Goal: Information Seeking & Learning: Check status

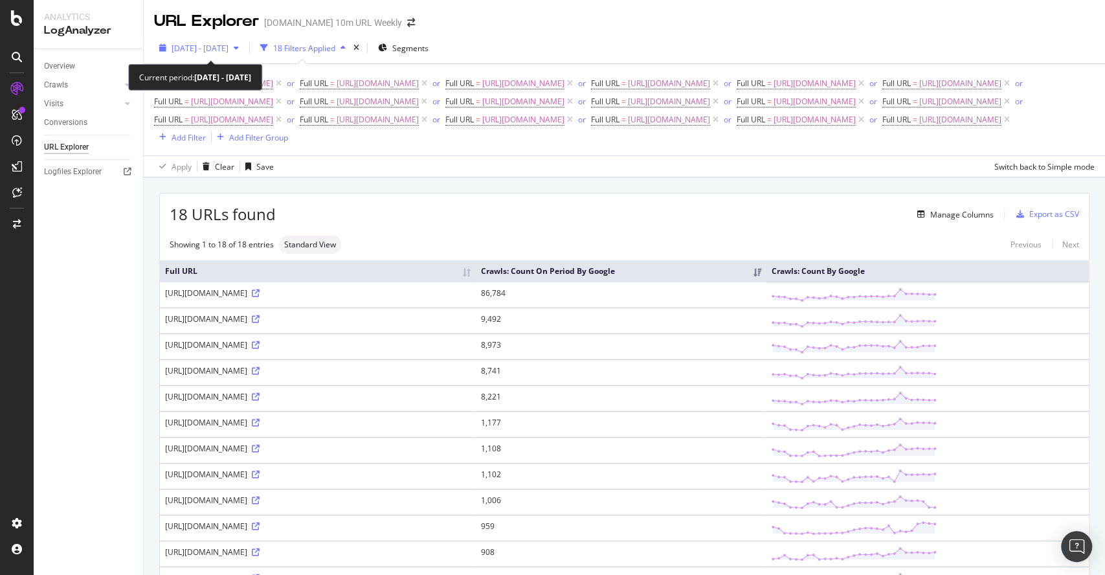
click at [175, 47] on span "2025 Jul. 9th - Aug. 6th" at bounding box center [200, 48] width 57 height 11
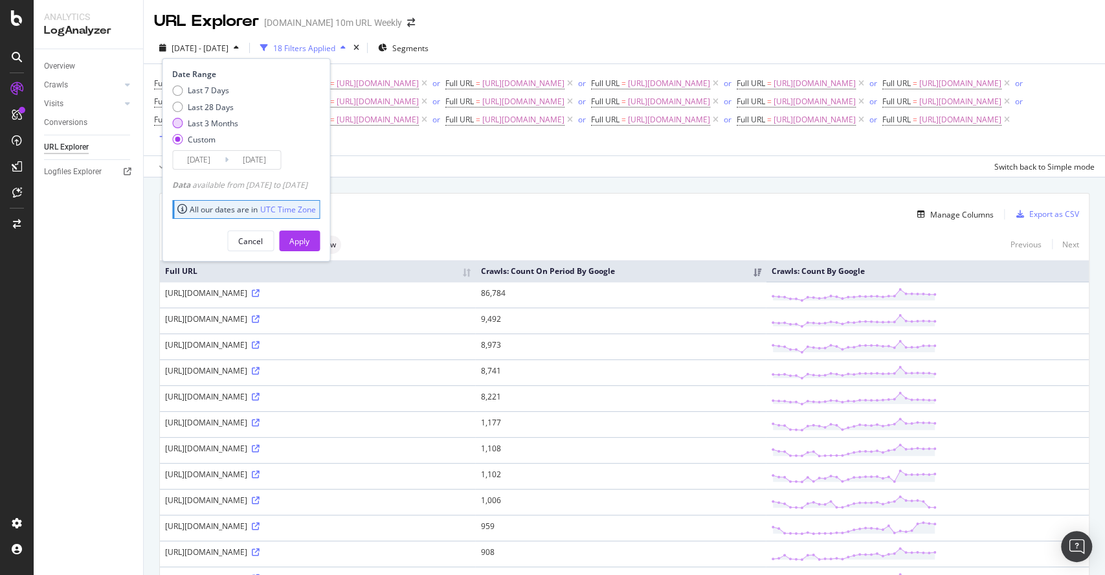
click at [204, 123] on div "Last 3 Months" at bounding box center [213, 123] width 51 height 11
click at [217, 104] on div "Last 28 Days" at bounding box center [211, 107] width 46 height 11
type input "2025/07/10"
click at [310, 236] on div "Apply" at bounding box center [299, 241] width 20 height 11
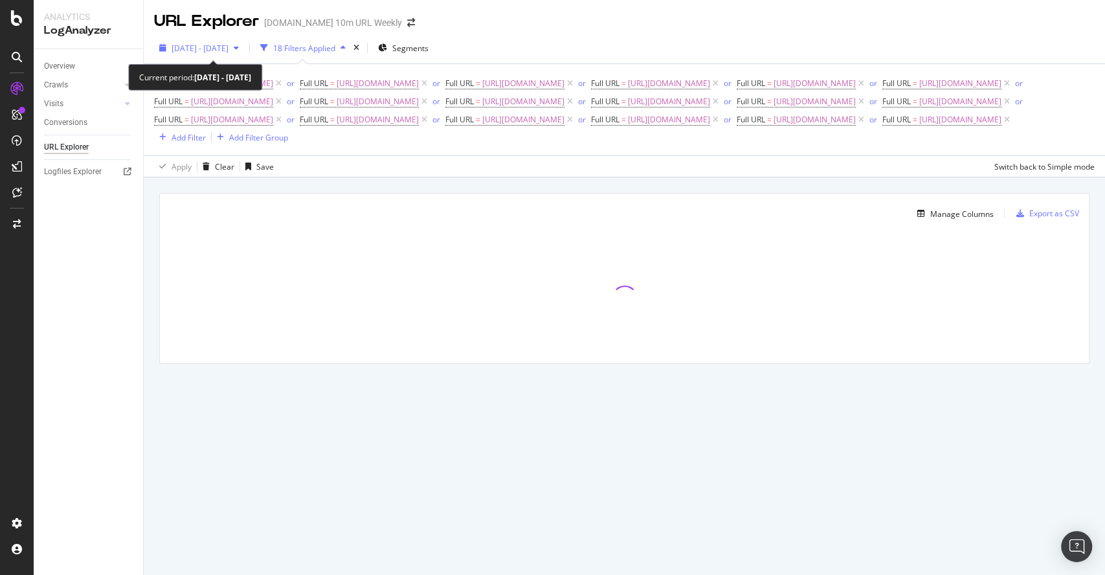
click at [229, 48] on span "2025 Jul. 10th - Aug. 6th" at bounding box center [200, 48] width 57 height 11
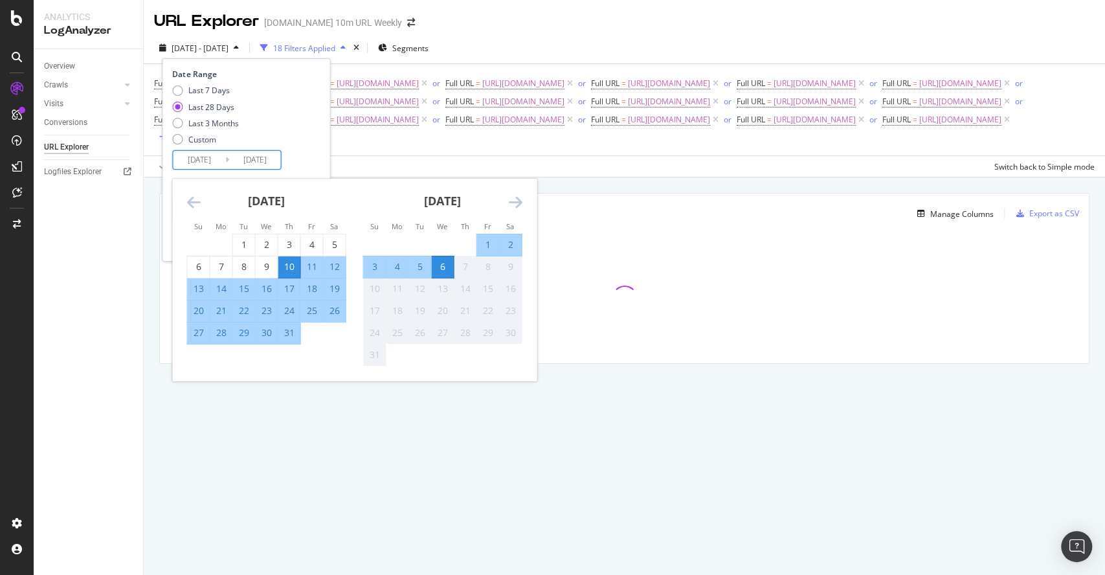
click at [217, 154] on input "2025/07/10" at bounding box center [199, 160] width 52 height 18
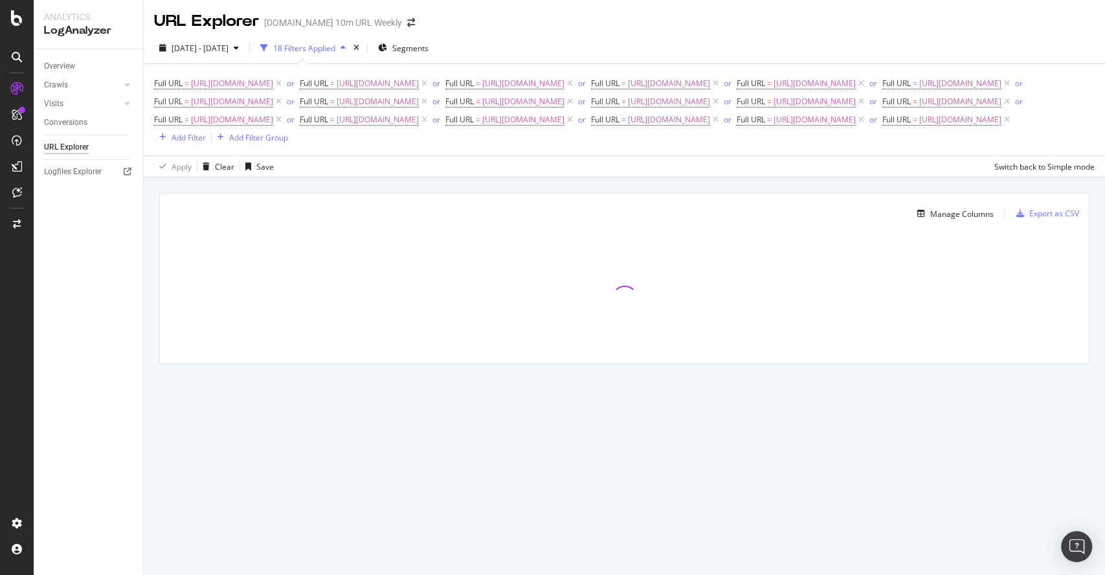
click at [692, 292] on div at bounding box center [624, 299] width 929 height 130
click at [62, 72] on div "Overview" at bounding box center [59, 67] width 31 height 14
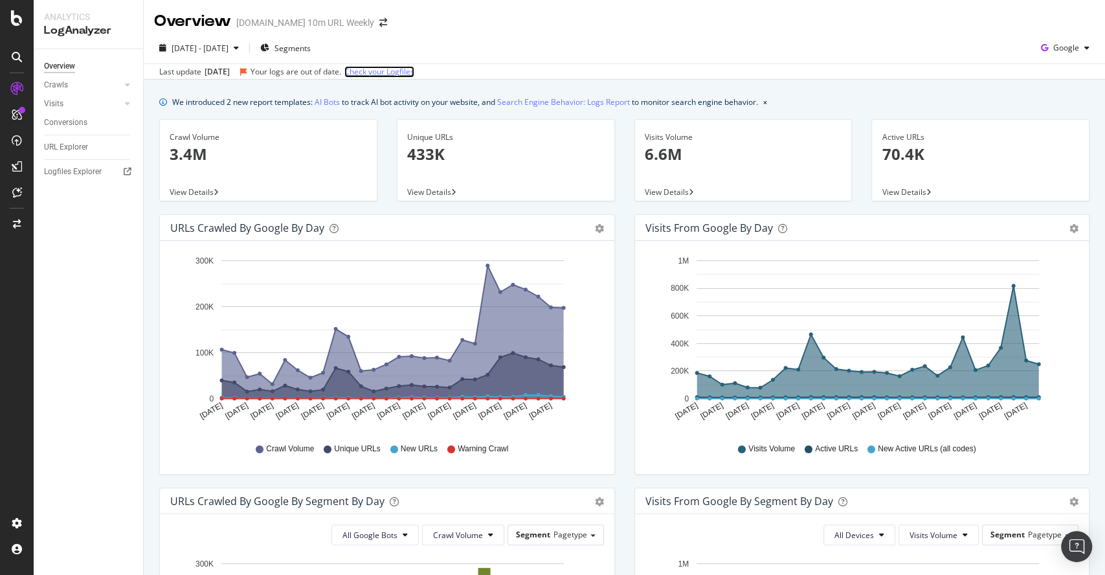
click at [412, 71] on link "Check your Logfiles" at bounding box center [379, 72] width 70 height 12
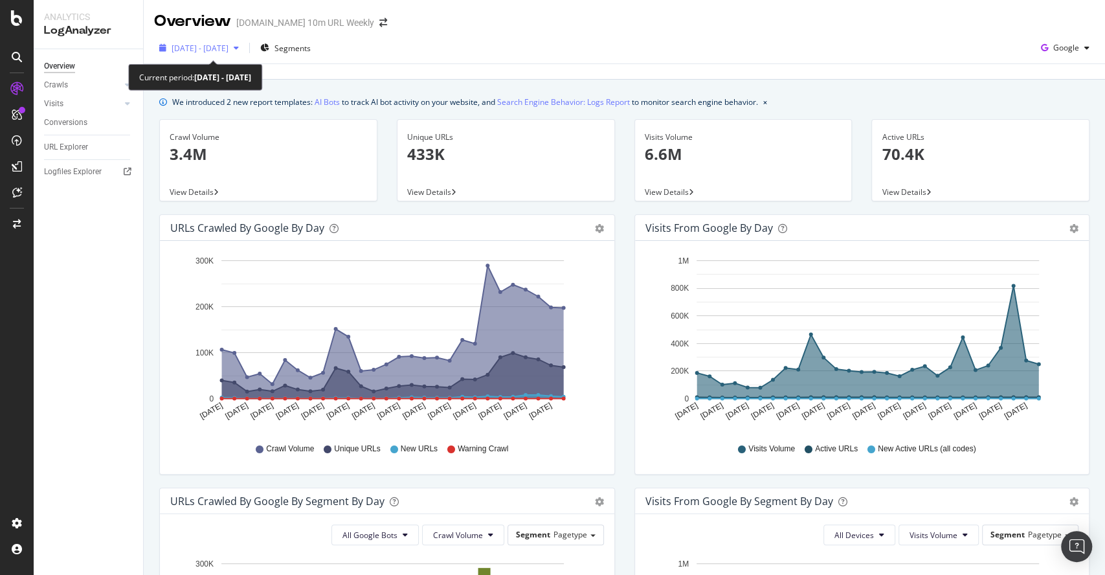
click at [229, 47] on span "2025 Jul. 10th - Aug. 6th" at bounding box center [200, 48] width 57 height 11
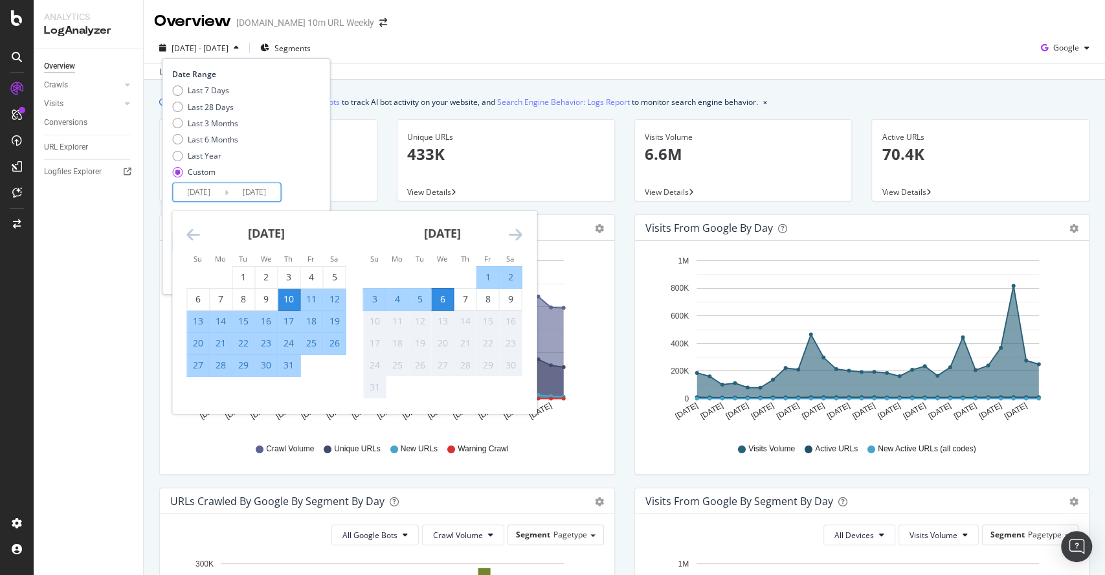
click at [204, 188] on input "2025/07/10" at bounding box center [199, 192] width 52 height 18
click at [284, 292] on div "10" at bounding box center [289, 299] width 22 height 21
click at [515, 300] on div "9" at bounding box center [510, 299] width 22 height 13
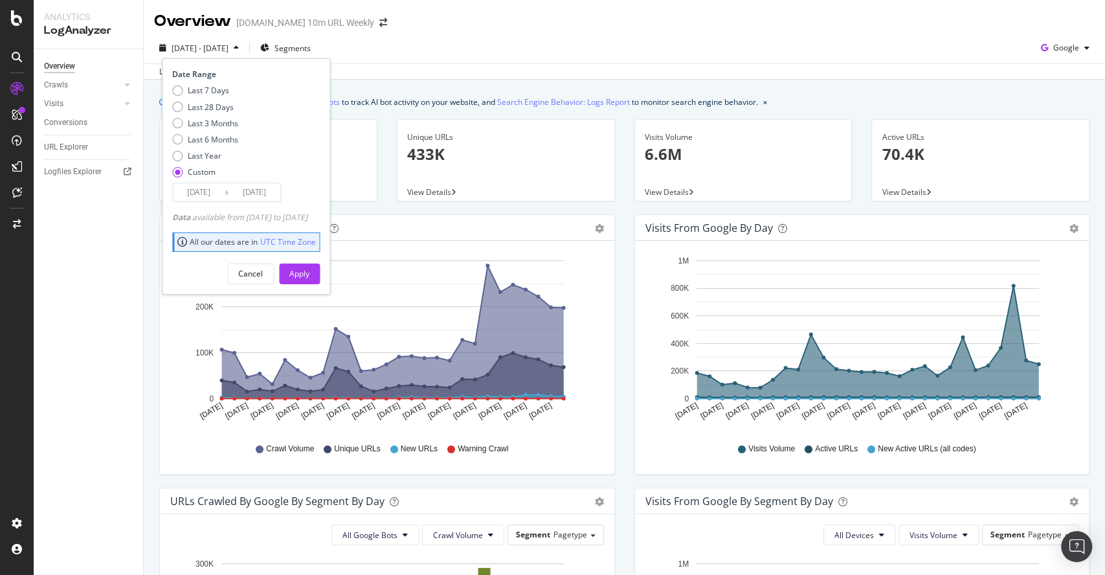
type input "[DATE]"
click at [310, 272] on div "Apply" at bounding box center [299, 273] width 20 height 11
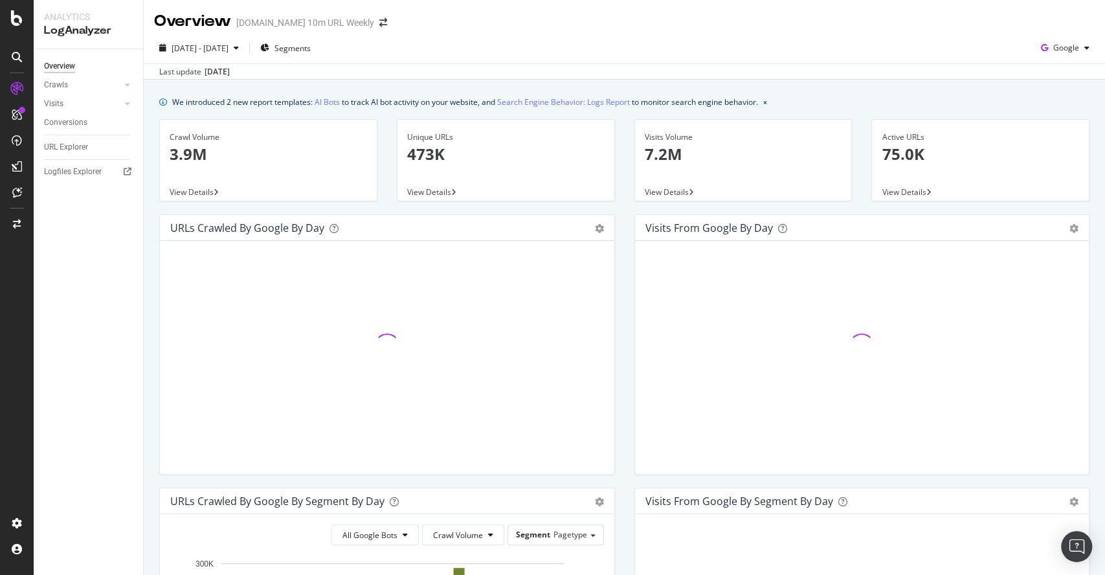
click at [613, 23] on div "Overview talksport.com 10m URL Weekly" at bounding box center [625, 16] width 962 height 32
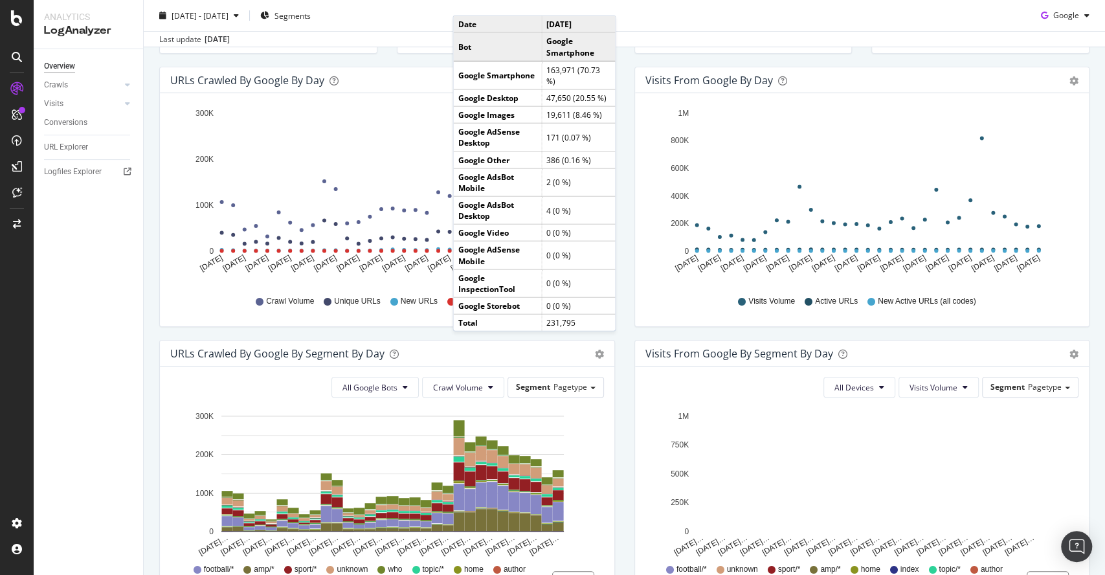
scroll to position [73, 0]
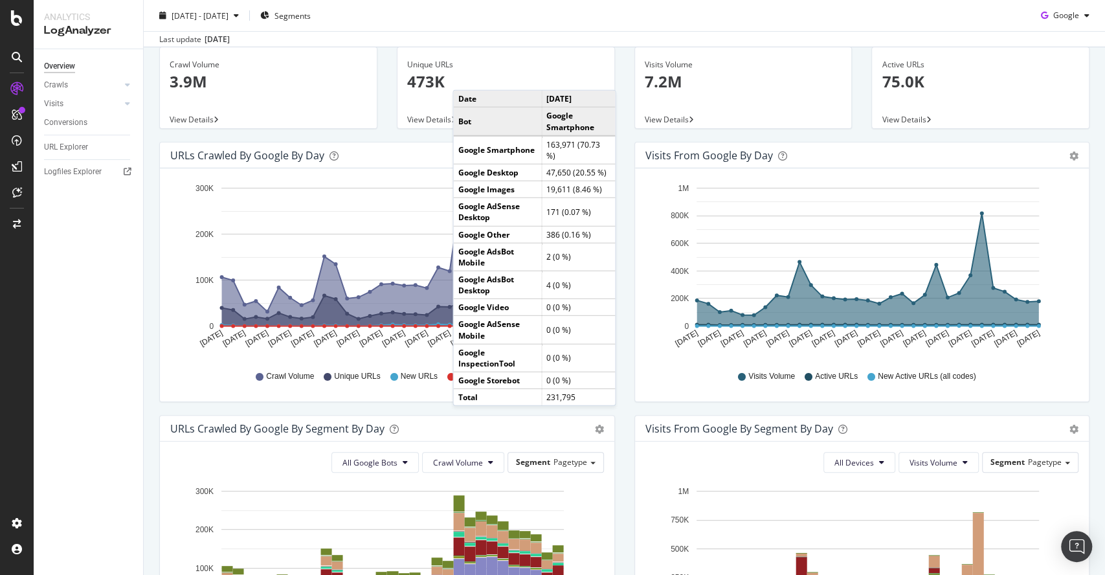
click at [69, 318] on div "Overview Crawls Daily Distribution Segments Distribution HTTP Codes Resources V…" at bounding box center [88, 312] width 109 height 526
click at [397, 399] on div "Hold CTRL while clicking to filter the report. Jul 10 2025 Jul 12 2025 Jul 14 2…" at bounding box center [387, 284] width 455 height 233
click at [189, 135] on div "Crawl Volume 3.9M View Details" at bounding box center [269, 94] width 238 height 95
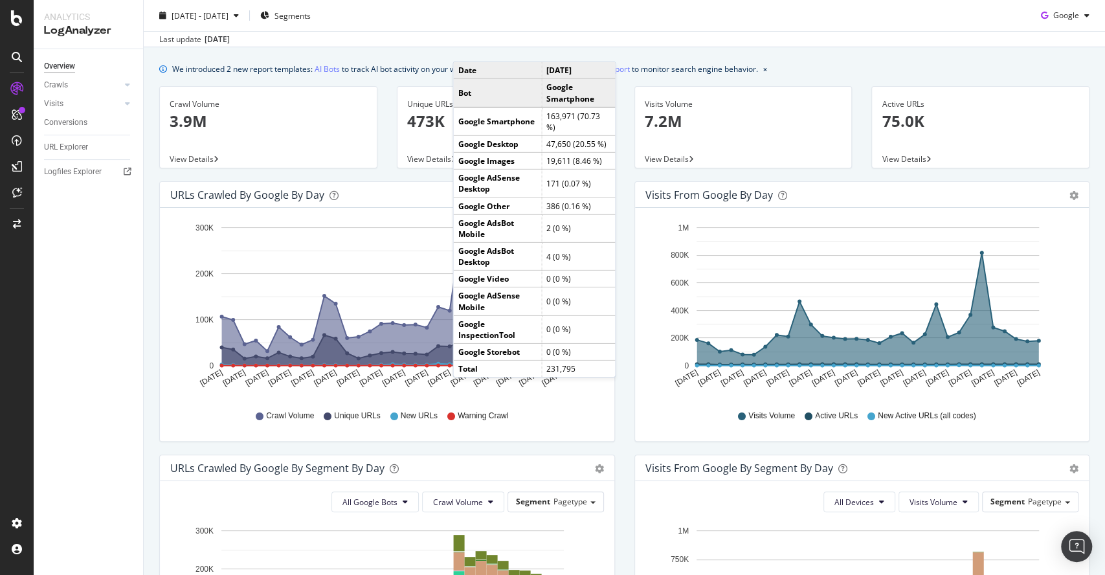
scroll to position [0, 0]
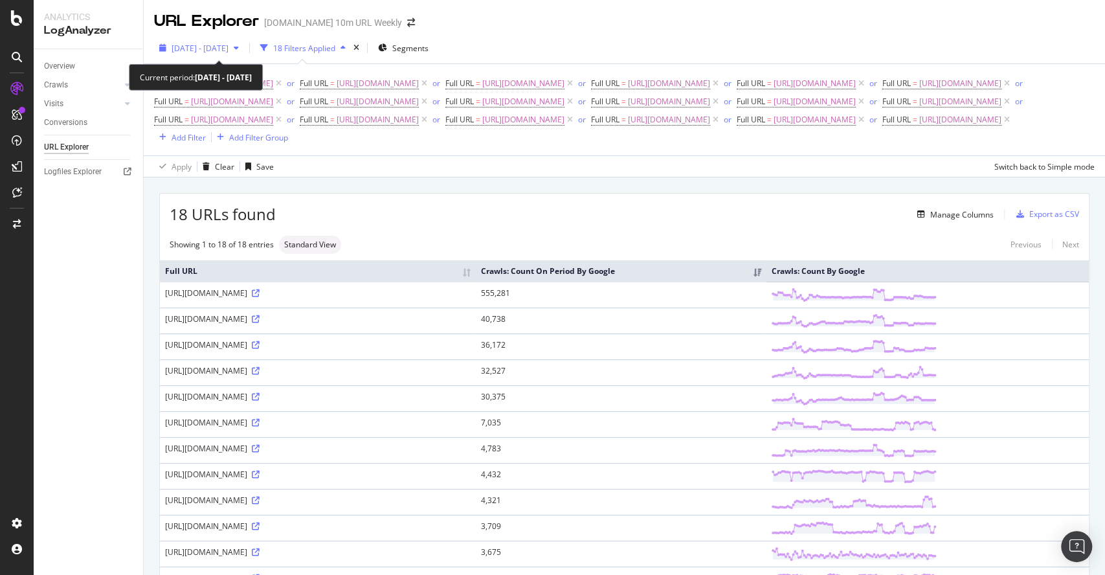
click at [244, 39] on div "[DATE] - [DATE]" at bounding box center [199, 47] width 90 height 19
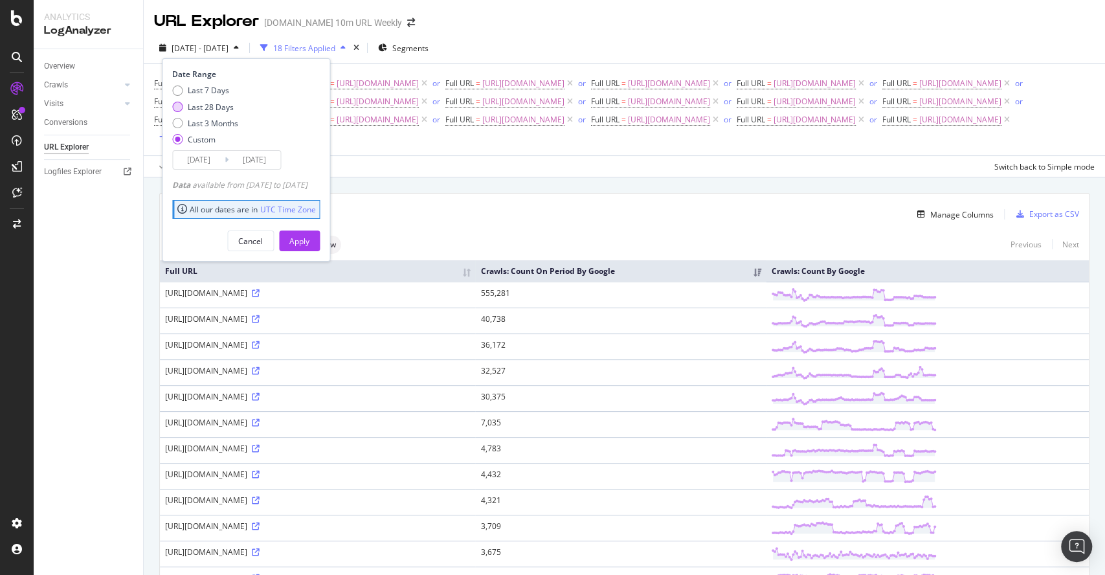
click at [212, 110] on div "Last 28 Days" at bounding box center [211, 107] width 46 height 11
type input "[DATE]"
click at [310, 241] on div "Apply" at bounding box center [299, 241] width 20 height 11
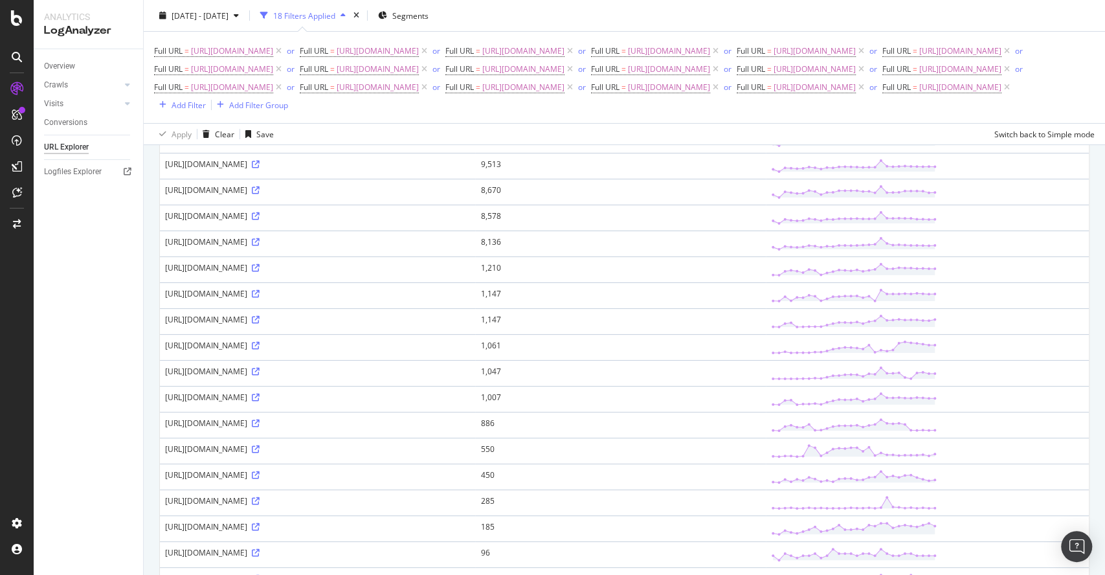
scroll to position [216, 0]
